Goal: Information Seeking & Learning: Learn about a topic

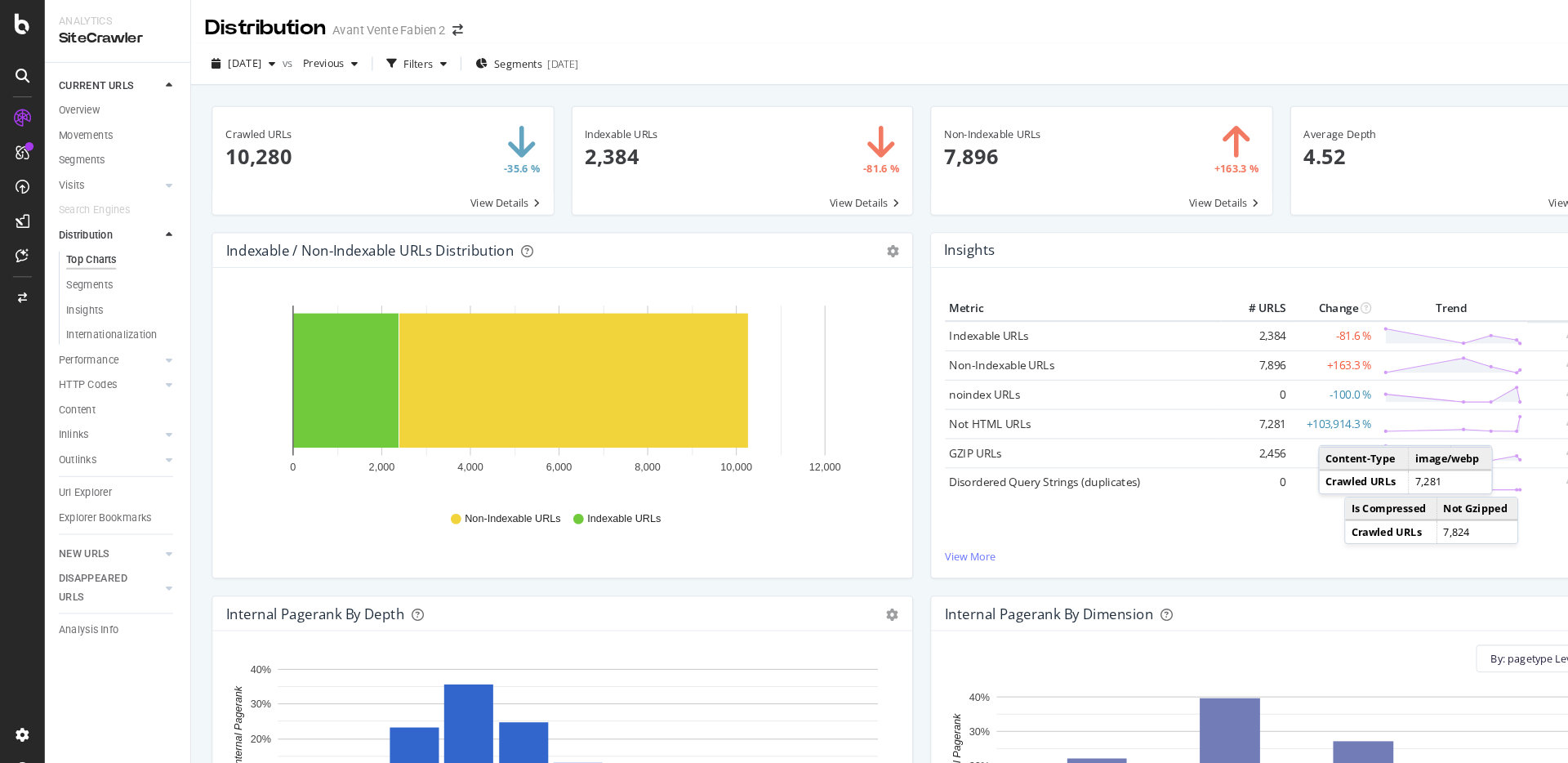
click at [865, 203] on div "Indexable URLs 2,384 -81.6 % View Details" at bounding box center [704, 160] width 341 height 120
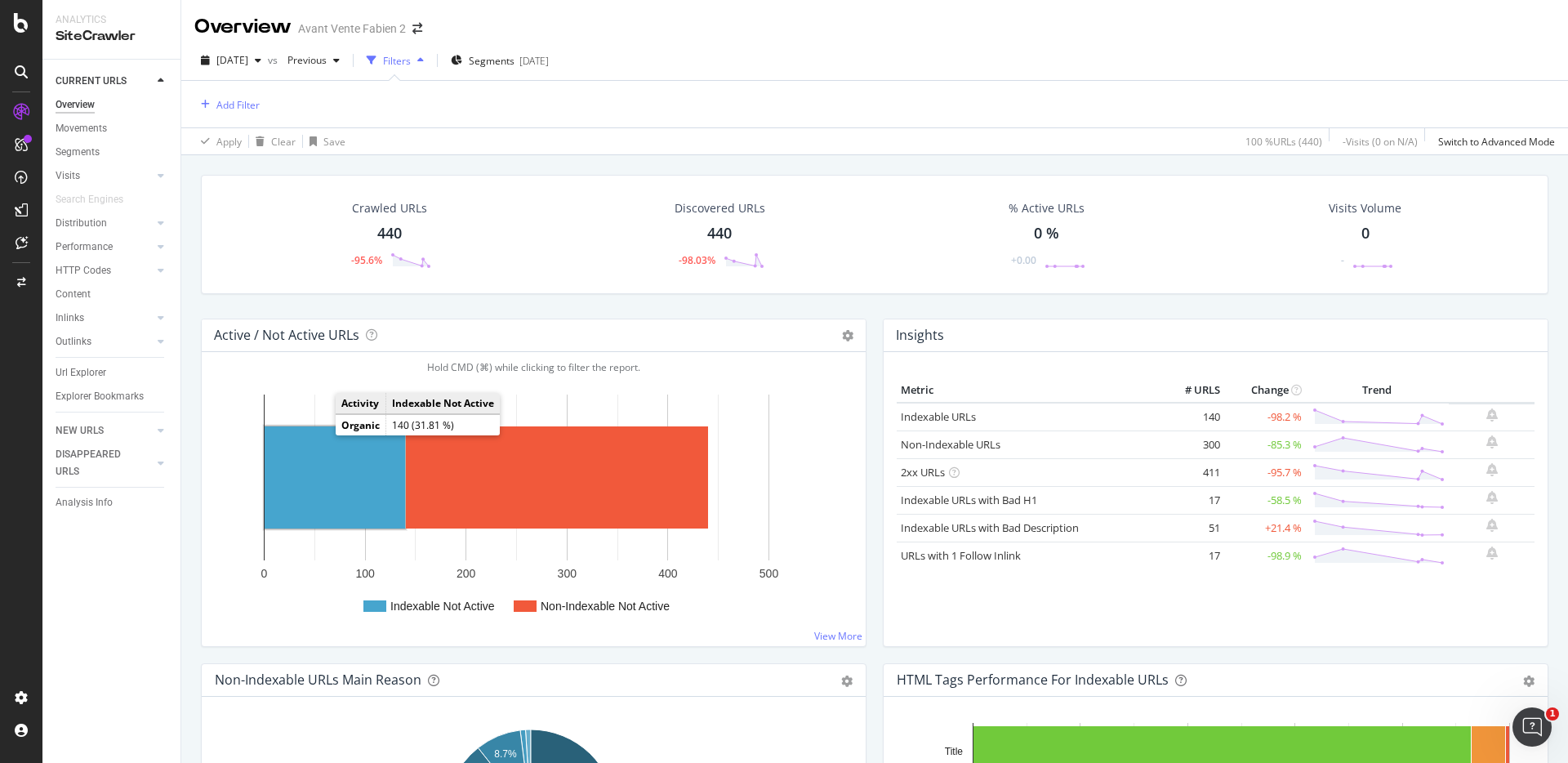
click at [312, 435] on rect "A chart." at bounding box center [335, 478] width 141 height 102
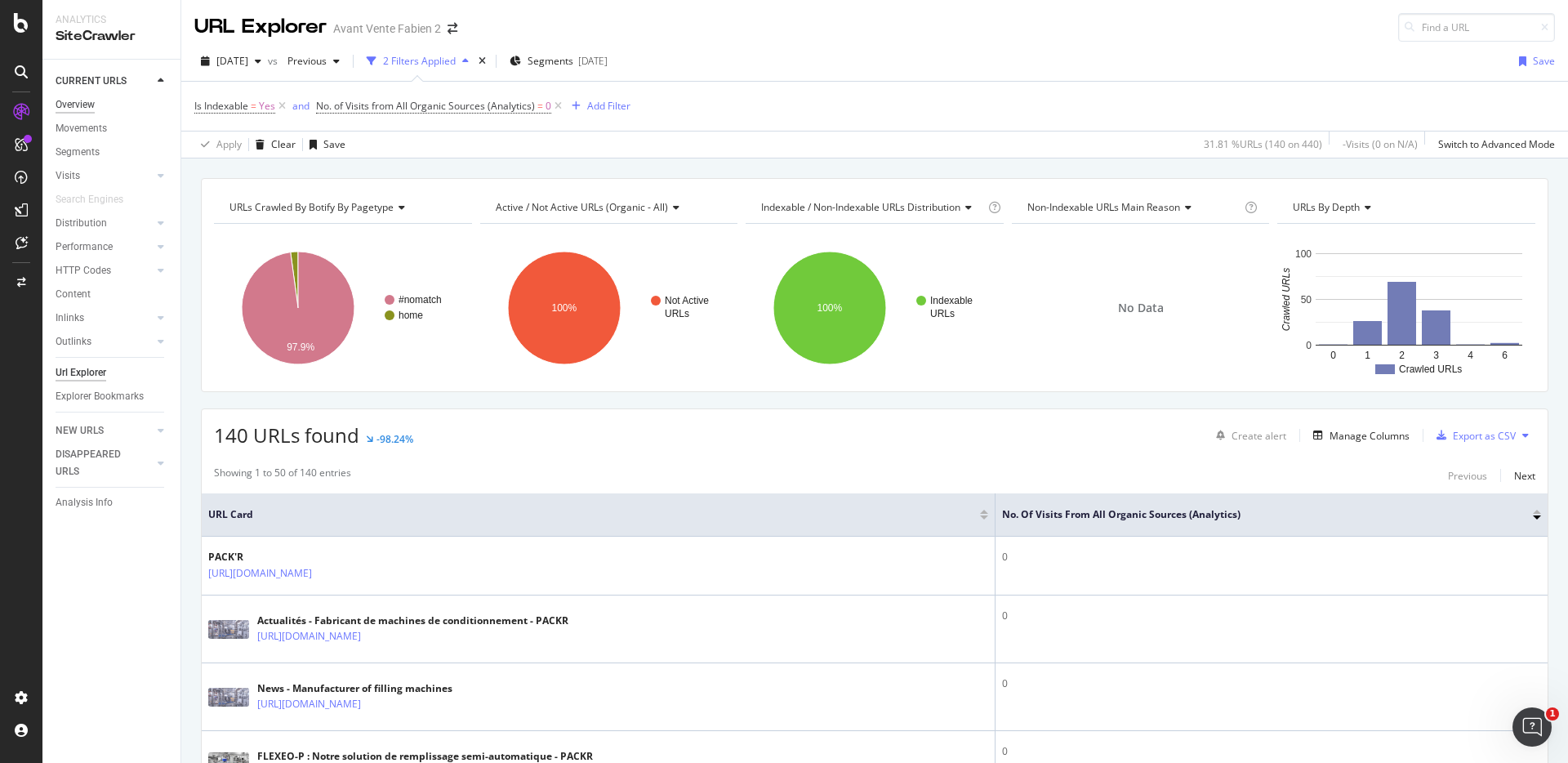
click at [72, 104] on div "Overview" at bounding box center [75, 104] width 39 height 17
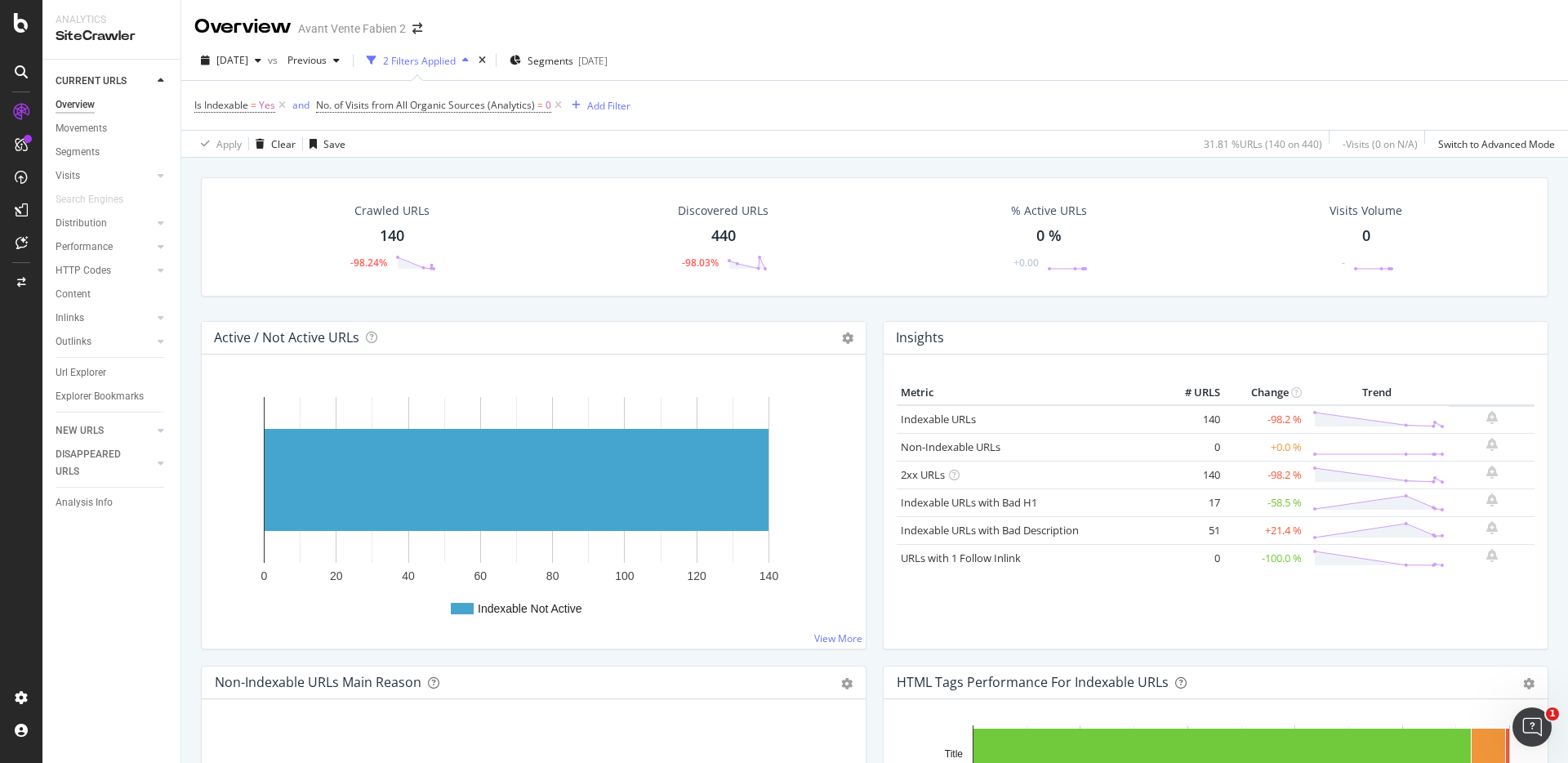
click at [875, 339] on div "Insights Metric # URLS Change Trend Indexable URLs 140 -98.2 % Non-Indexable UR…" at bounding box center [1216, 493] width 682 height 345
click at [285, 105] on icon at bounding box center [282, 105] width 14 height 16
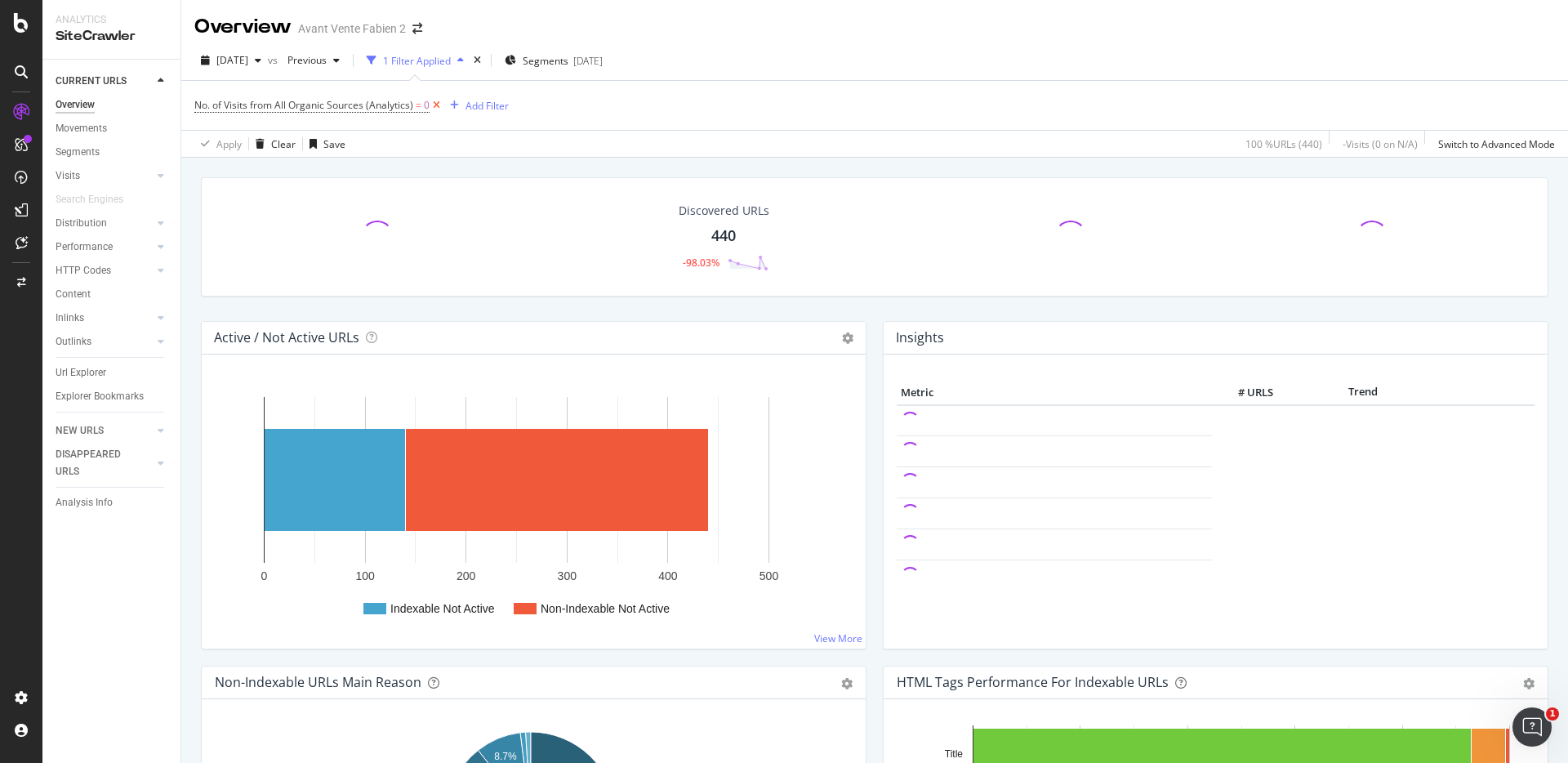
click at [436, 111] on icon at bounding box center [436, 105] width 14 height 16
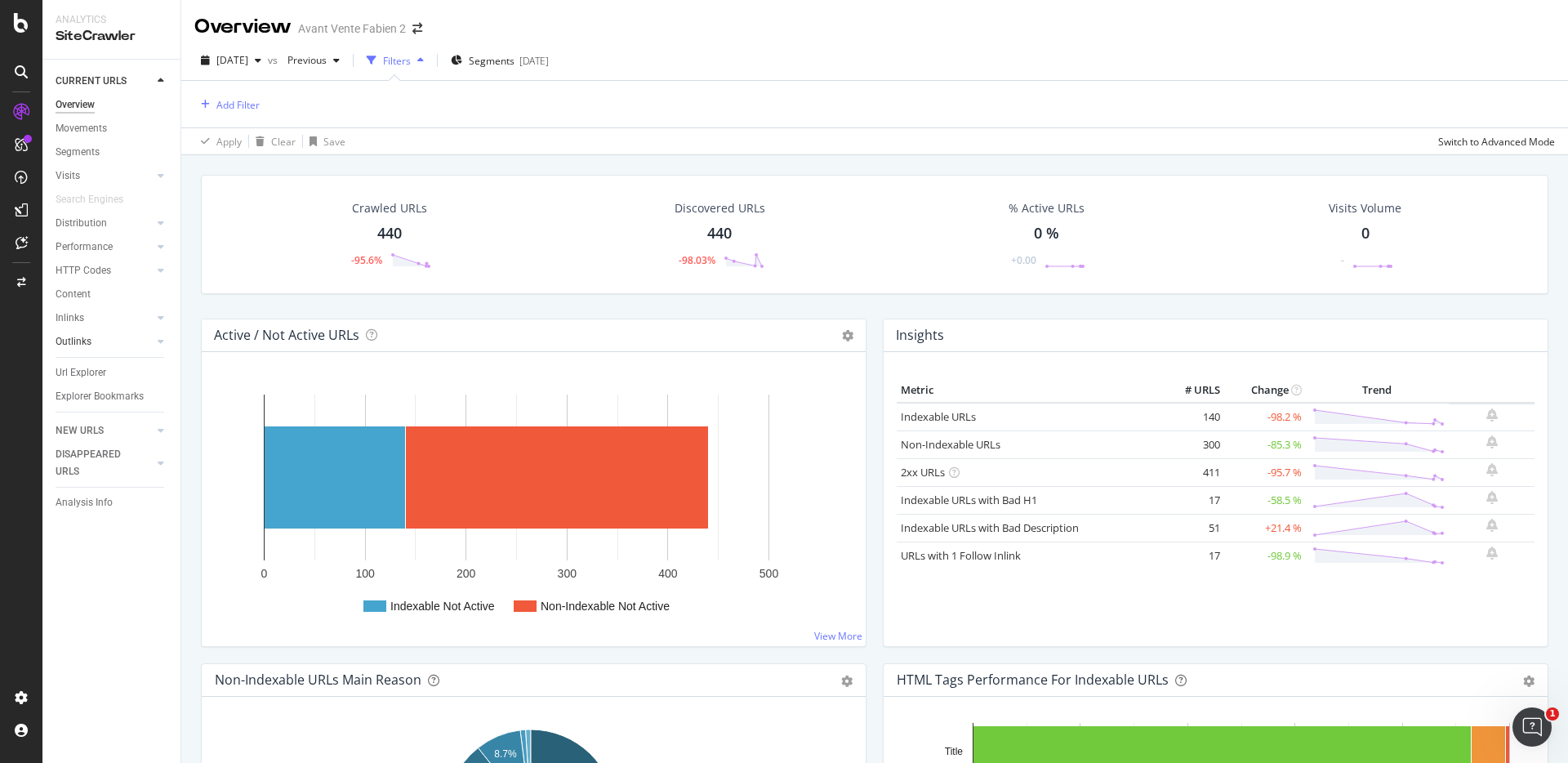
click at [91, 334] on link "Outlinks" at bounding box center [104, 342] width 97 height 17
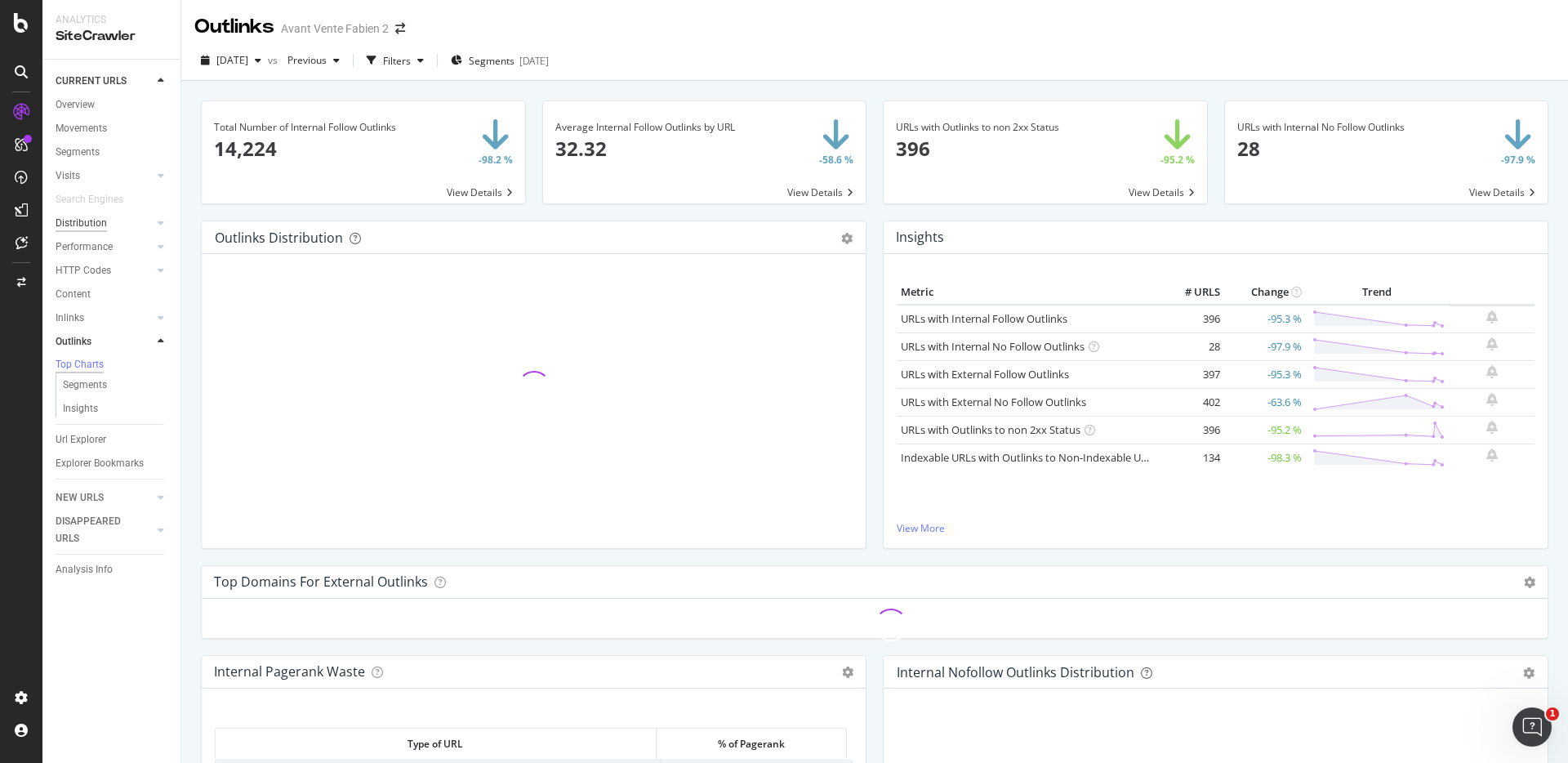
click at [76, 222] on div "Distribution" at bounding box center [81, 223] width 51 height 17
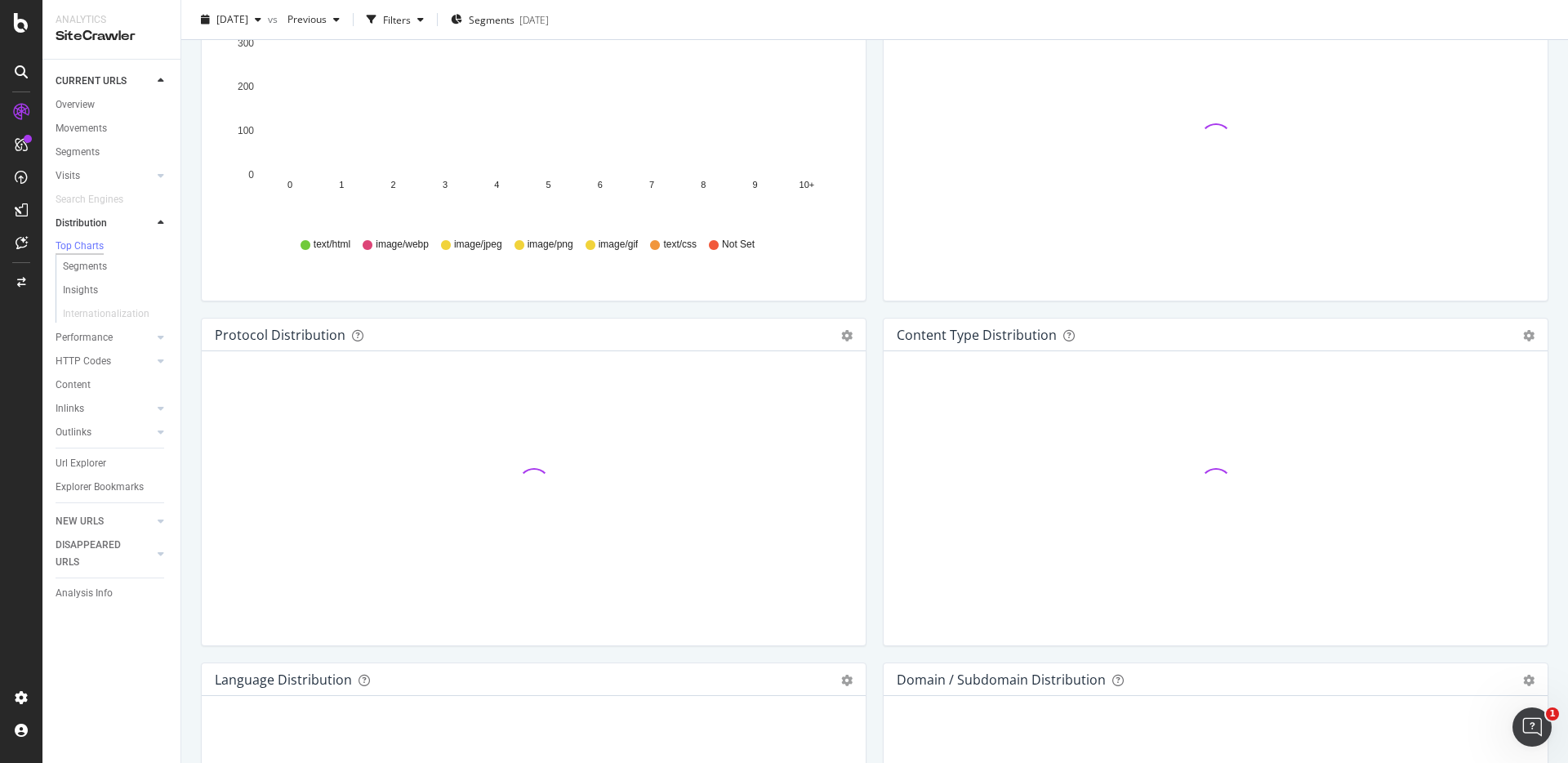
scroll to position [2274, 0]
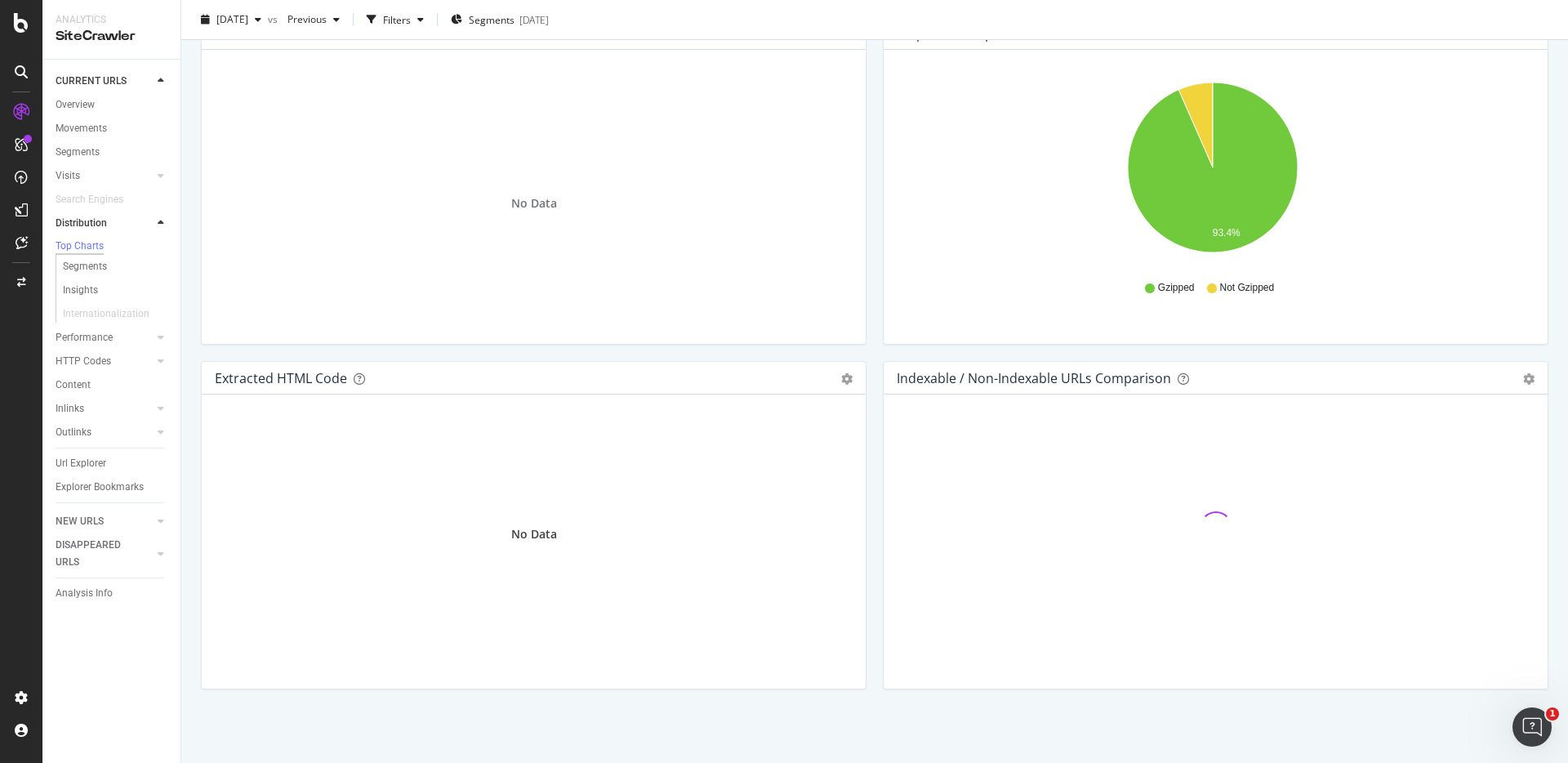
click at [868, 348] on div "Rel Prev/Next distribution Chart (by Value) Table Expand Export as CSV Export a…" at bounding box center [534, 188] width 682 height 345
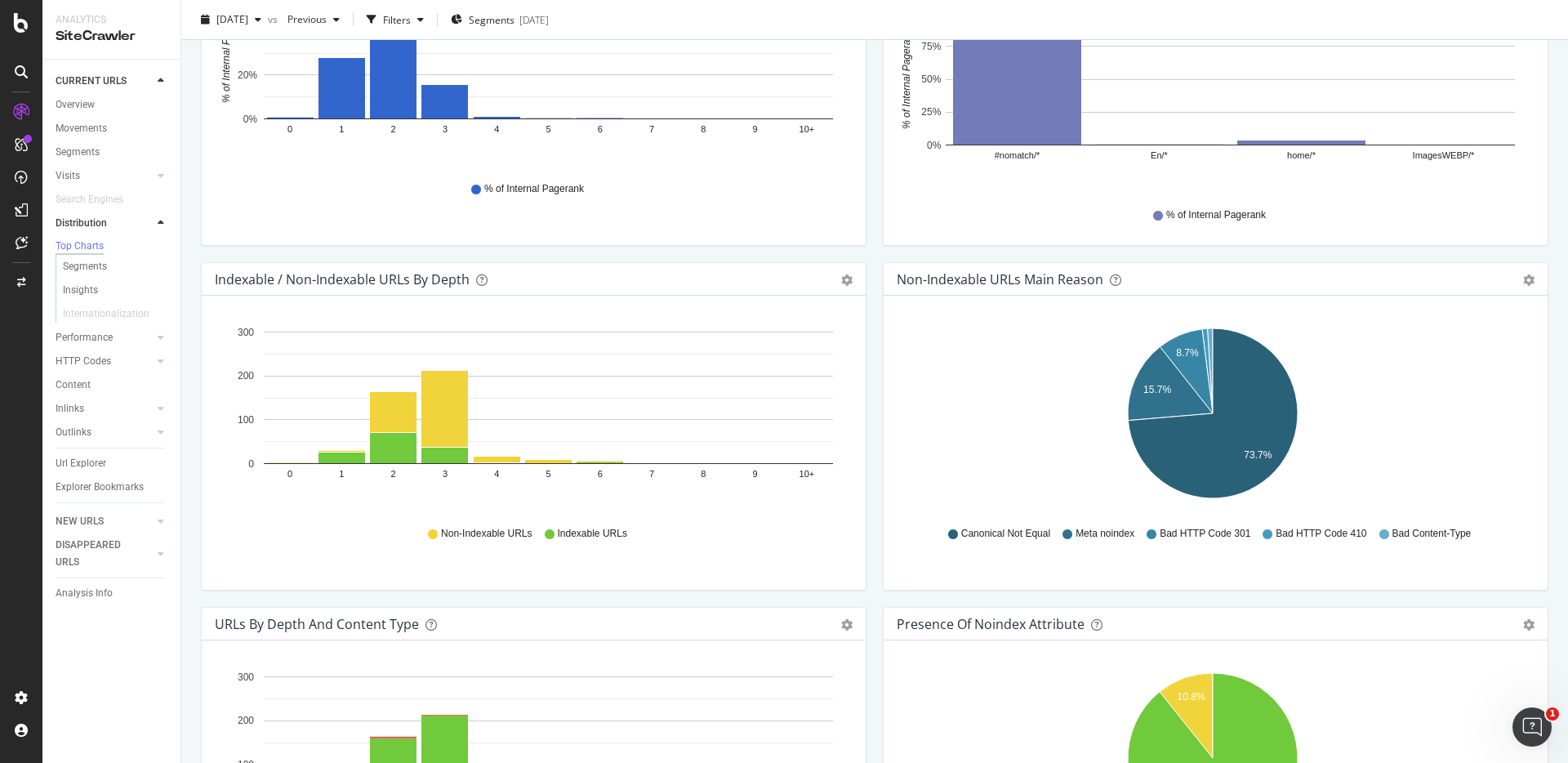
scroll to position [0, 0]
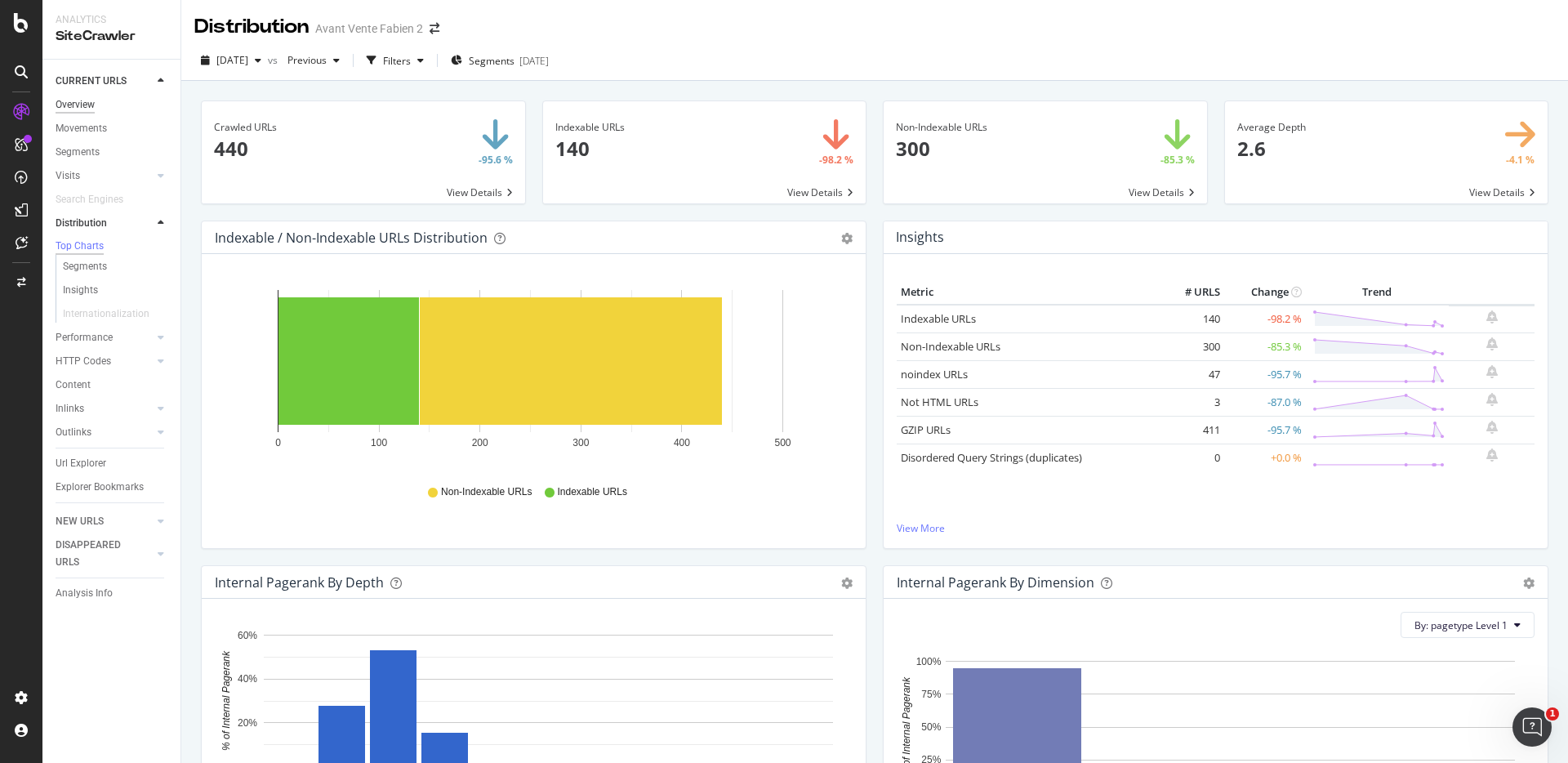
click at [82, 102] on div "Overview" at bounding box center [75, 104] width 39 height 17
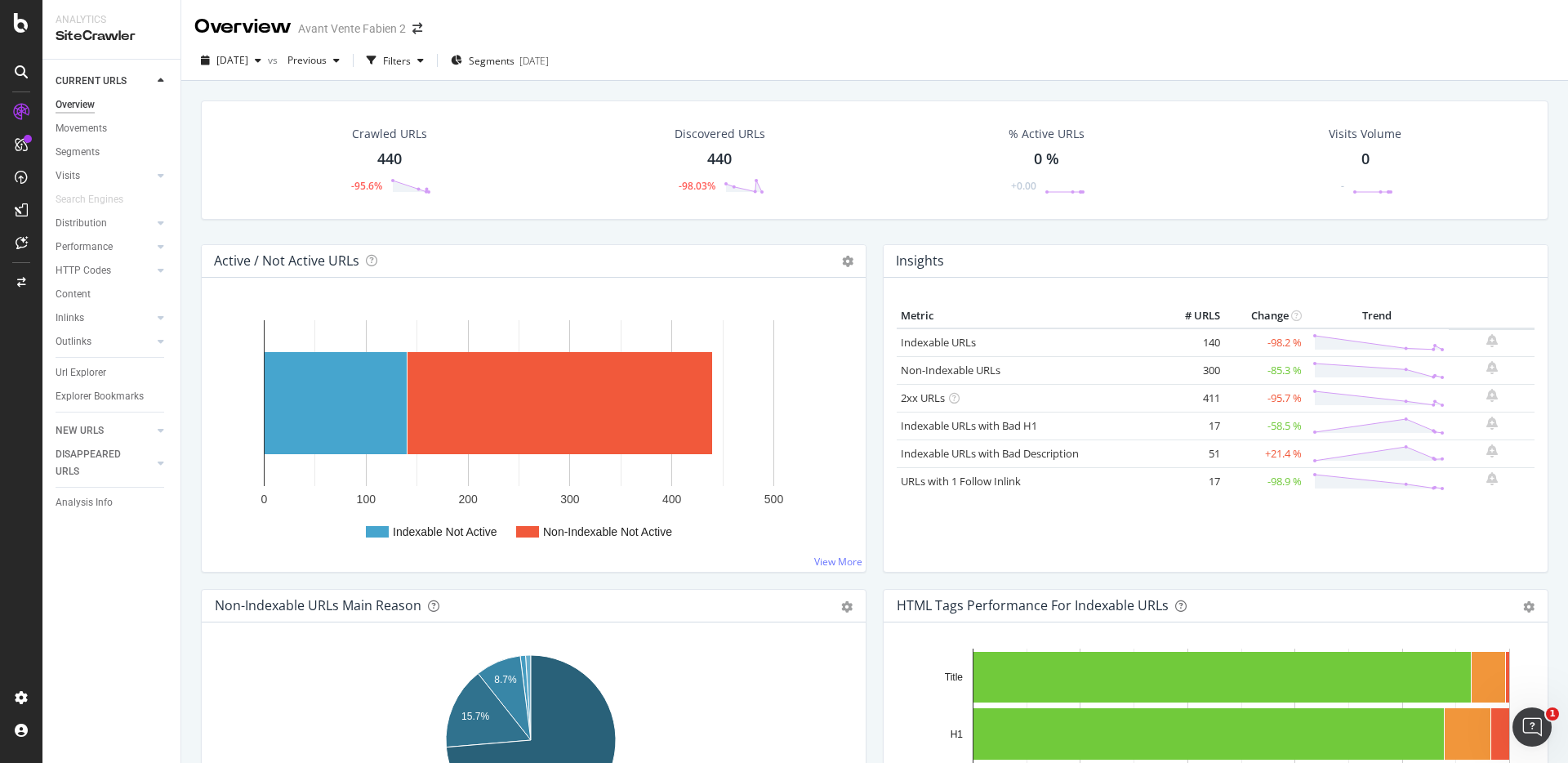
click at [868, 226] on div "Crawled URLs 440 -95.6% Discovered URLs 440 -98.03% % Active URLs 0 % +0.00 Vis…" at bounding box center [875, 172] width 1364 height 144
click at [864, 226] on div "Crawled URLs 440 -95.6% Discovered URLs 440 -98.03% % Active URLs 0 % +0.00 Vis…" at bounding box center [875, 172] width 1364 height 144
